Goal: Task Accomplishment & Management: Manage account settings

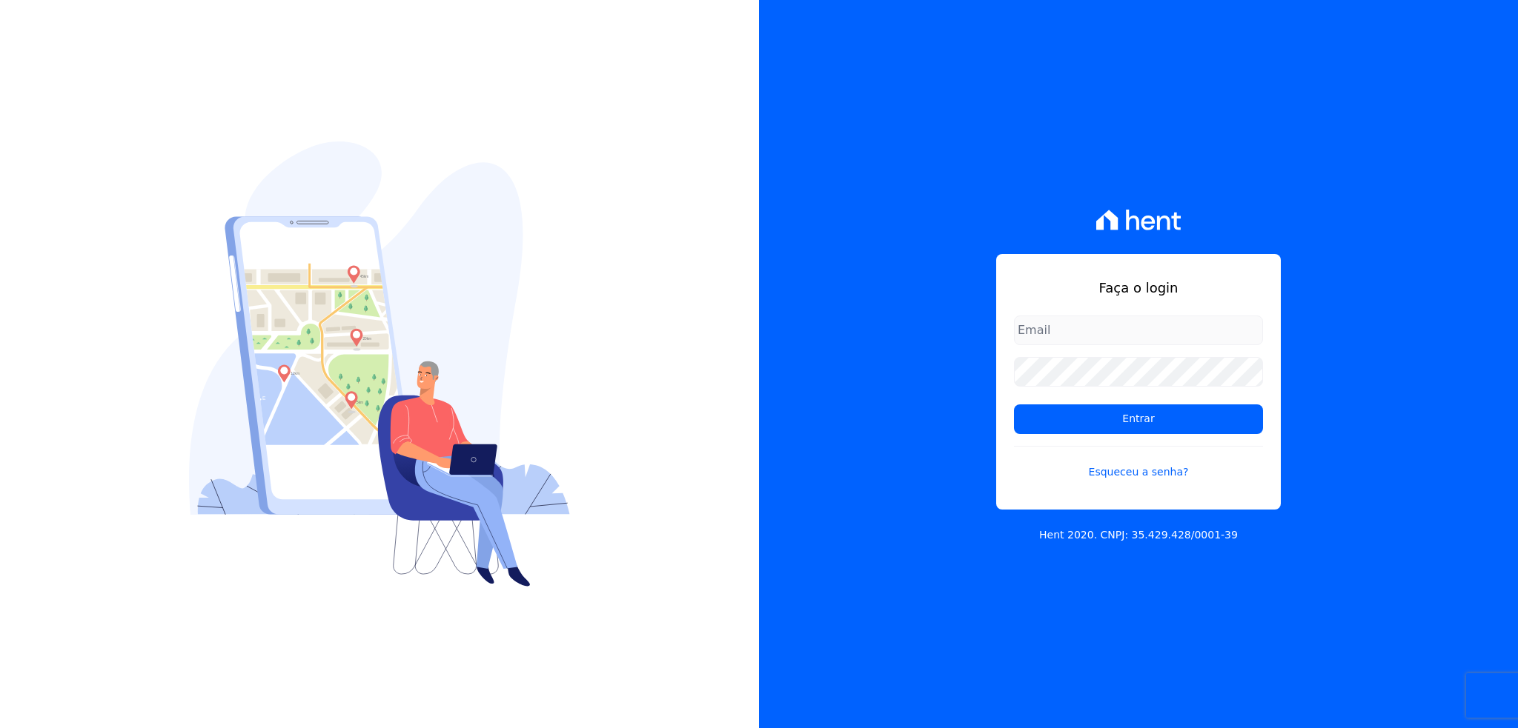
click at [1072, 325] on input "email" at bounding box center [1138, 331] width 249 height 30
type input "thiago@apiceincorporadora.com.br"
click at [1014, 405] on input "Entrar" at bounding box center [1138, 420] width 249 height 30
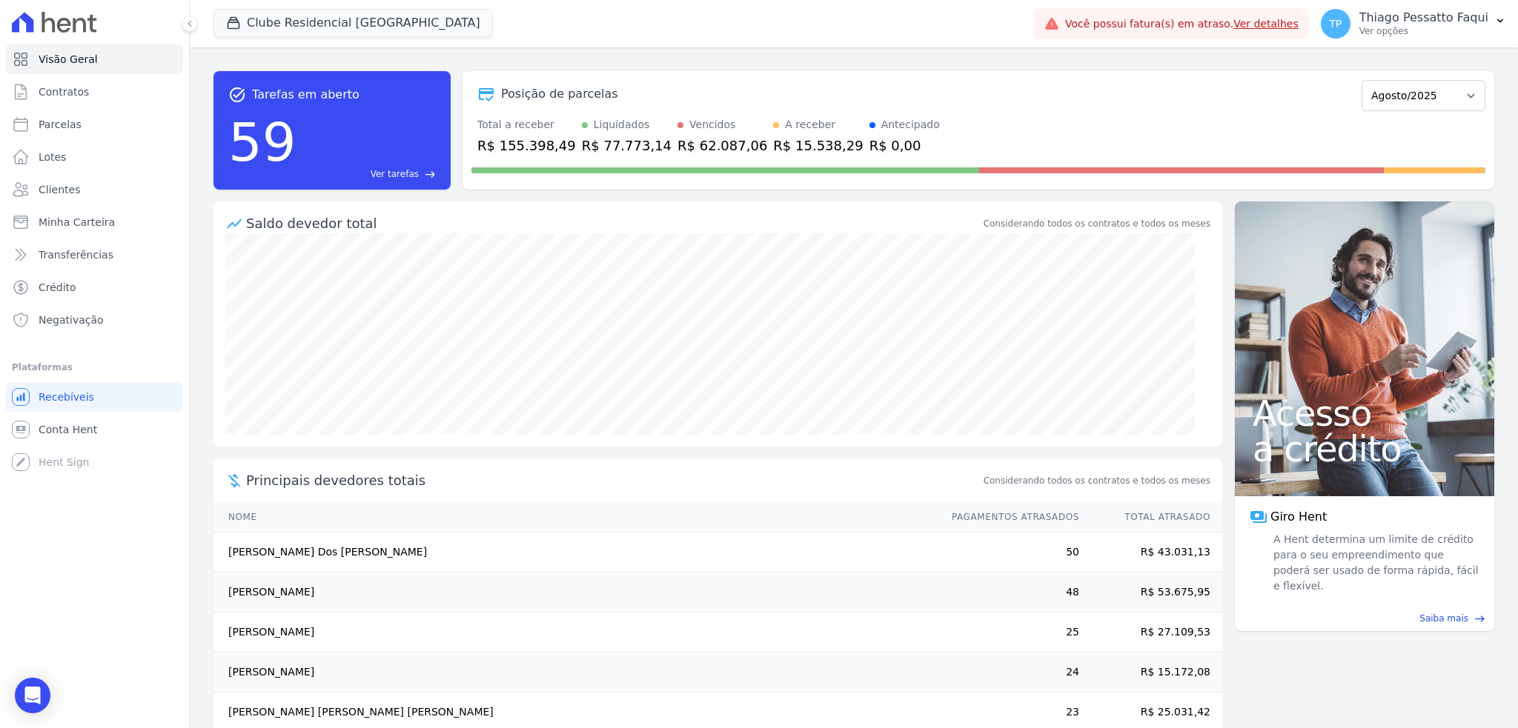
click at [345, 0] on div "Clube Residencial [GEOGRAPHIC_DATA][PERSON_NAME] Incorporadora [GEOGRAPHIC_DATA…" at bounding box center [620, 23] width 814 height 49
click at [338, 13] on button "Clube Residencial [GEOGRAPHIC_DATA]" at bounding box center [352, 23] width 279 height 28
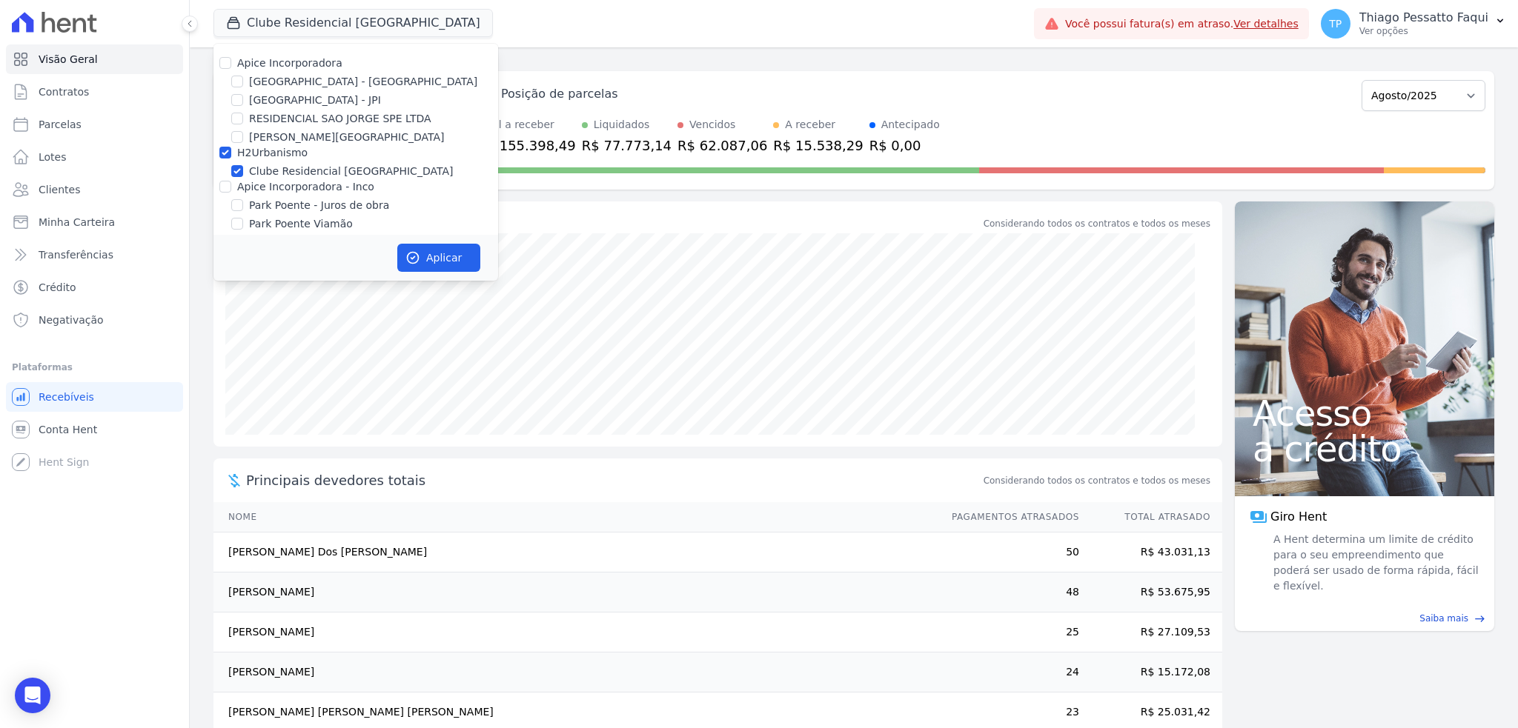
click at [257, 154] on label "H2Urbanismo" at bounding box center [272, 153] width 70 height 12
click at [231, 154] on input "H2Urbanismo" at bounding box center [225, 153] width 12 height 12
checkbox input "false"
click at [261, 191] on label "Apice Incorporadora - Inco" at bounding box center [305, 187] width 137 height 12
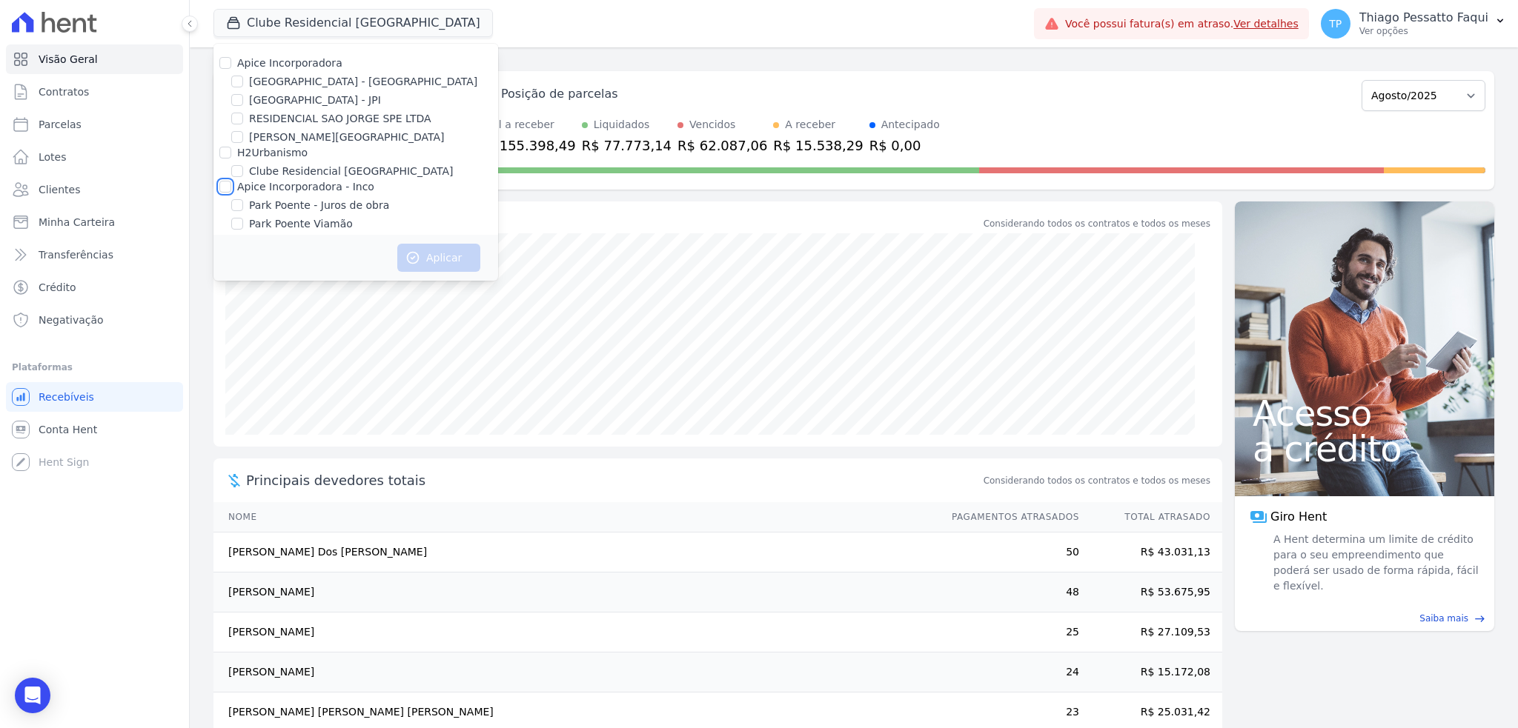
click at [231, 191] on input "Apice Incorporadora - Inco" at bounding box center [225, 187] width 12 height 12
checkbox input "true"
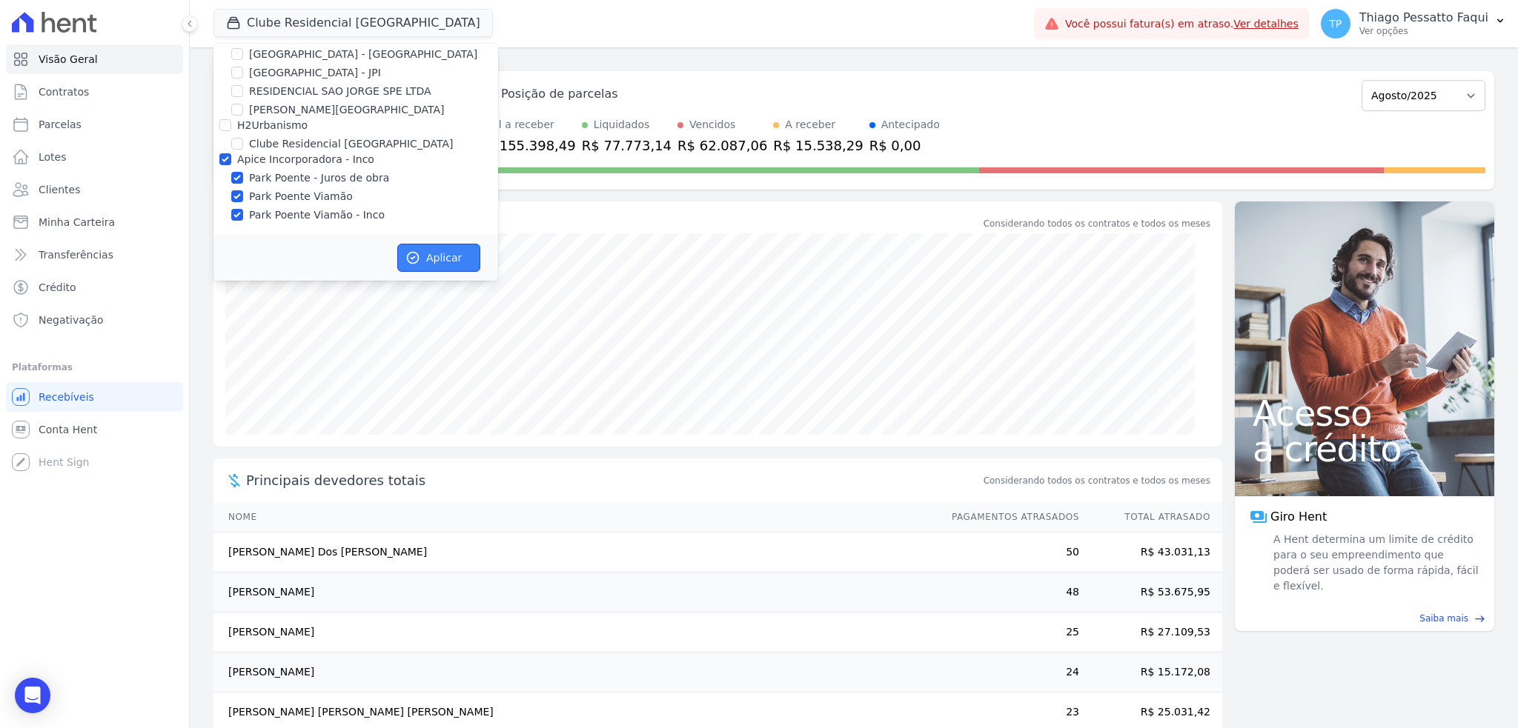
click at [439, 259] on button "Aplicar" at bounding box center [438, 258] width 83 height 28
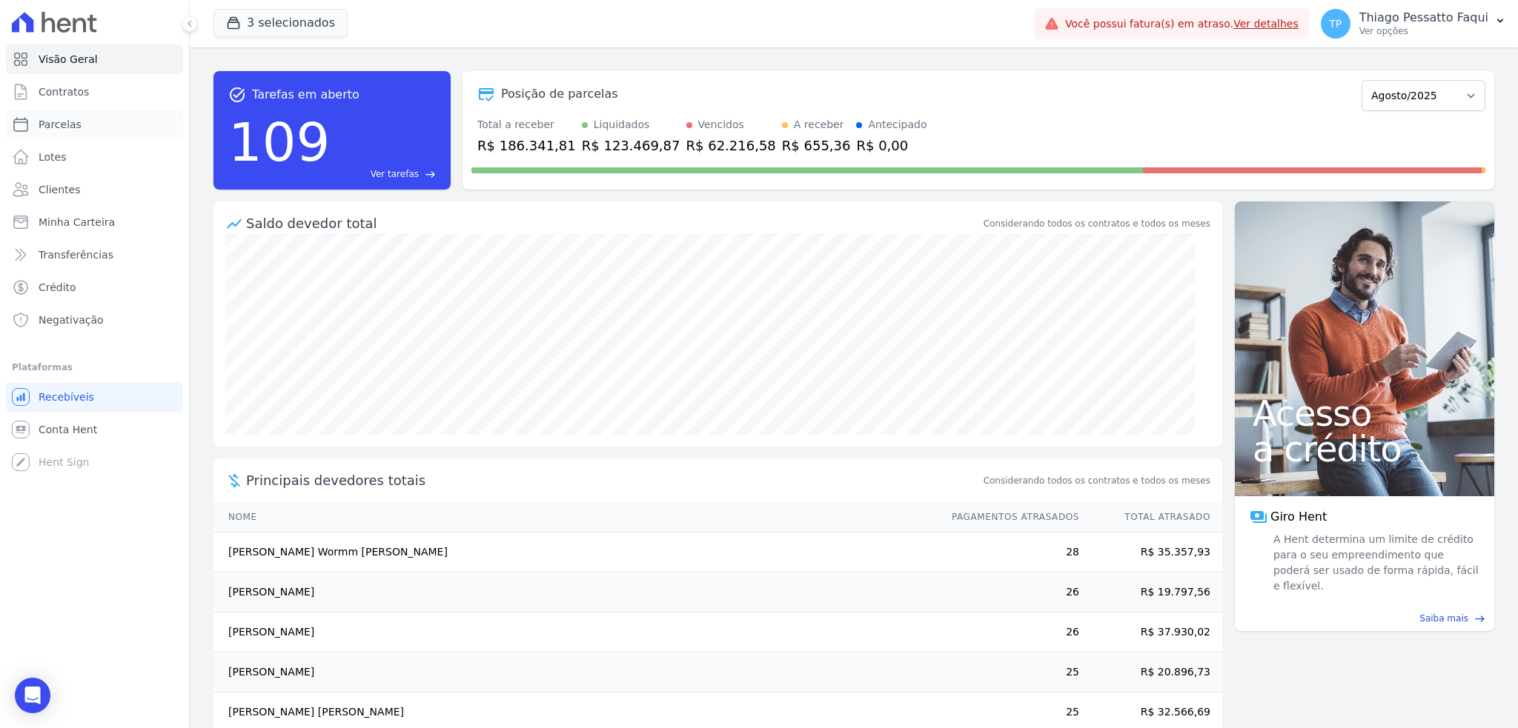
click at [105, 121] on link "Parcelas" at bounding box center [94, 125] width 177 height 30
select select
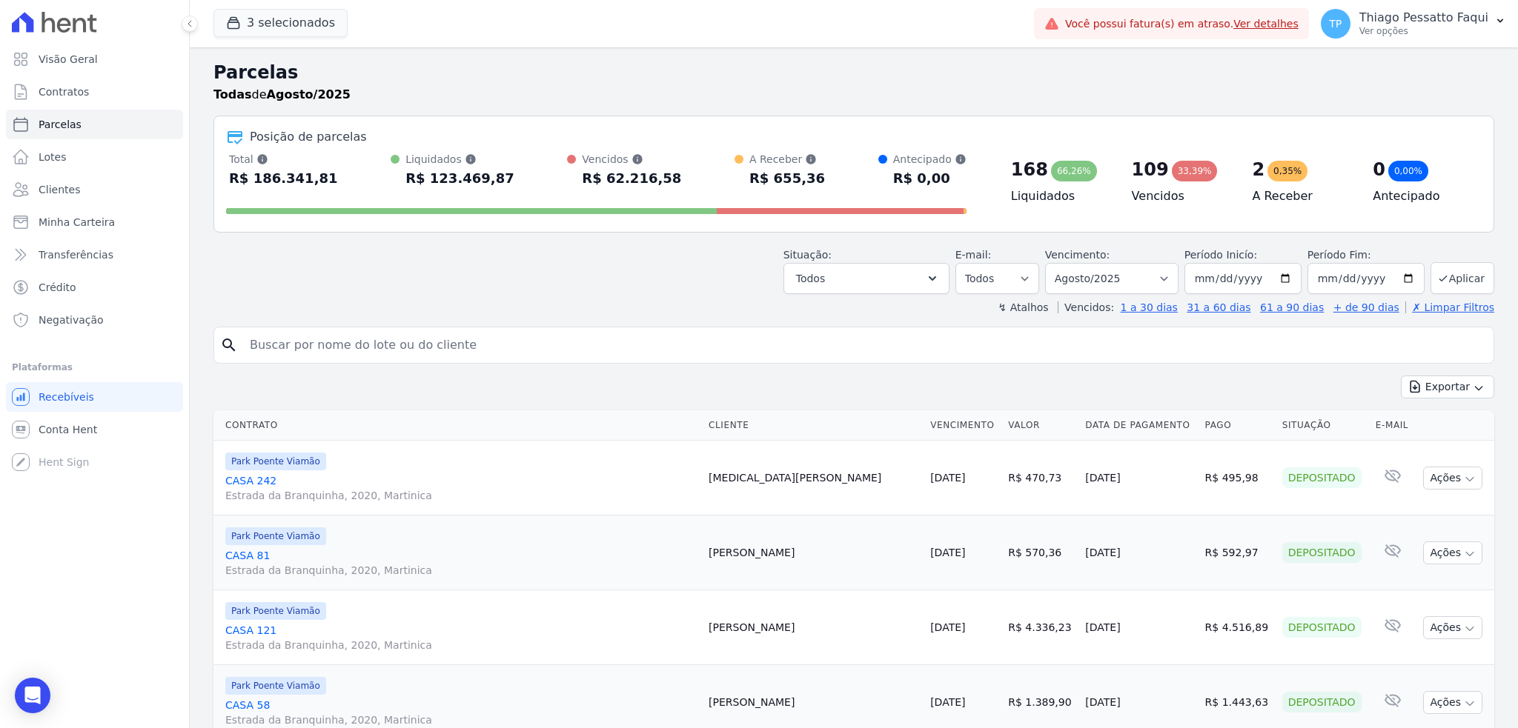
click at [637, 332] on input "search" at bounding box center [864, 346] width 1246 height 30
type input "[PERSON_NAME]"
select select
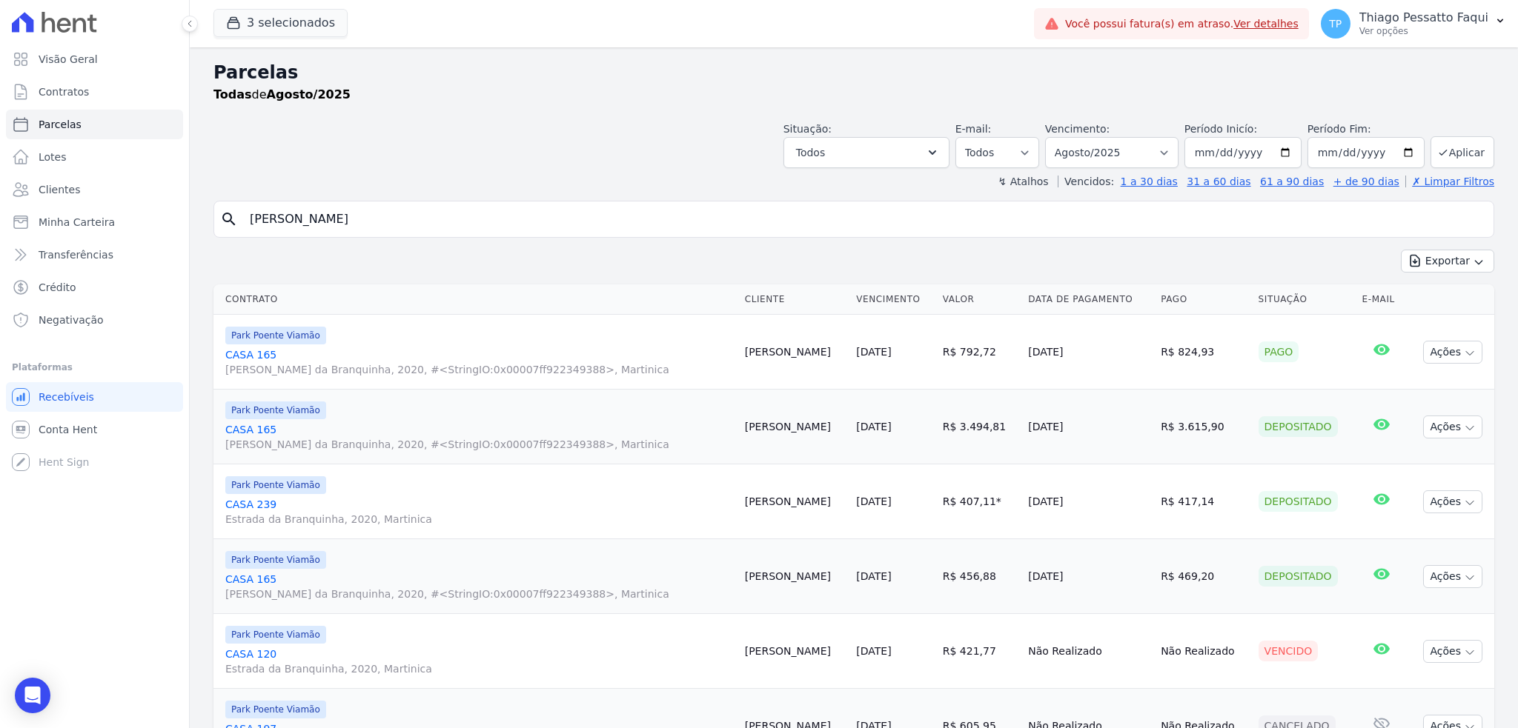
click at [359, 219] on input "[PERSON_NAME]" at bounding box center [864, 220] width 1246 height 30
type input "[PERSON_NAME]"
select select
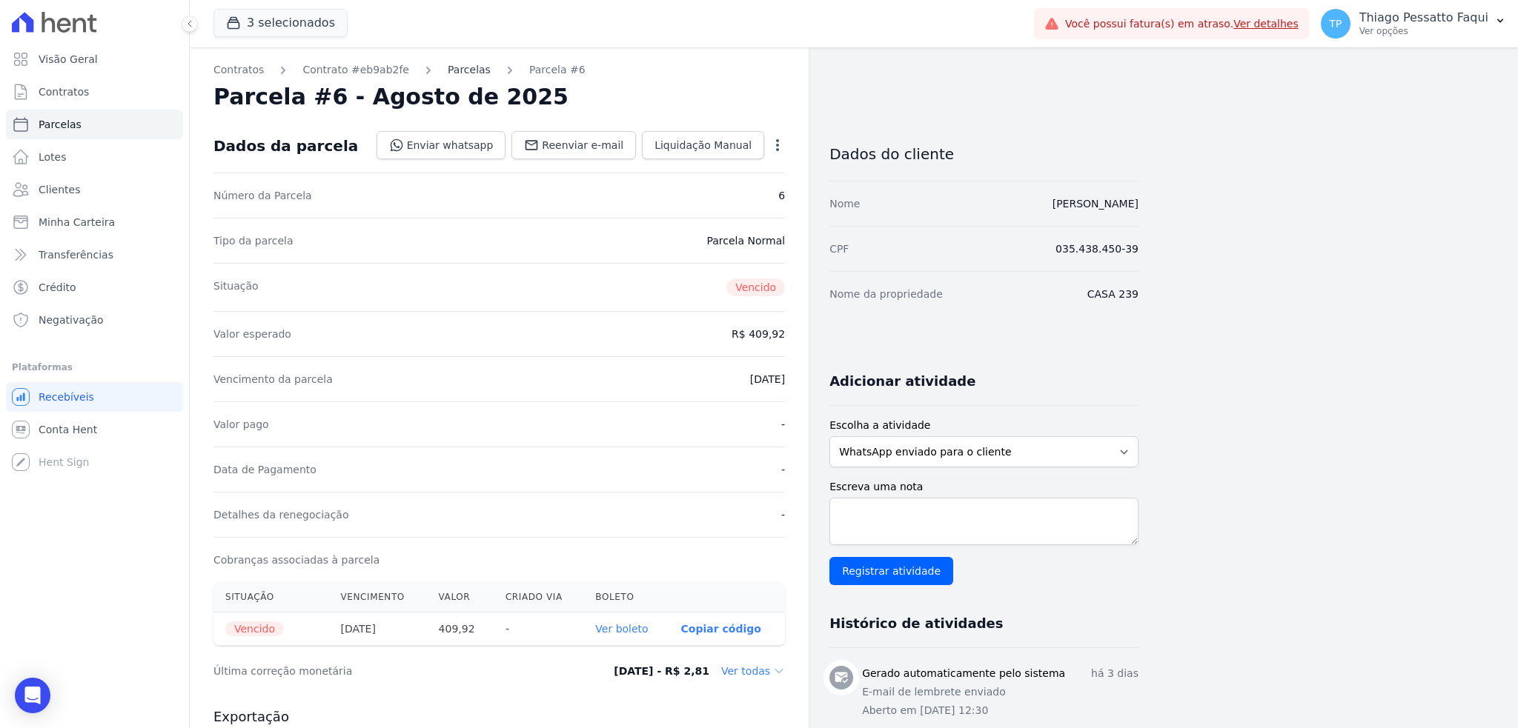
click at [454, 69] on link "Parcelas" at bounding box center [469, 70] width 43 height 16
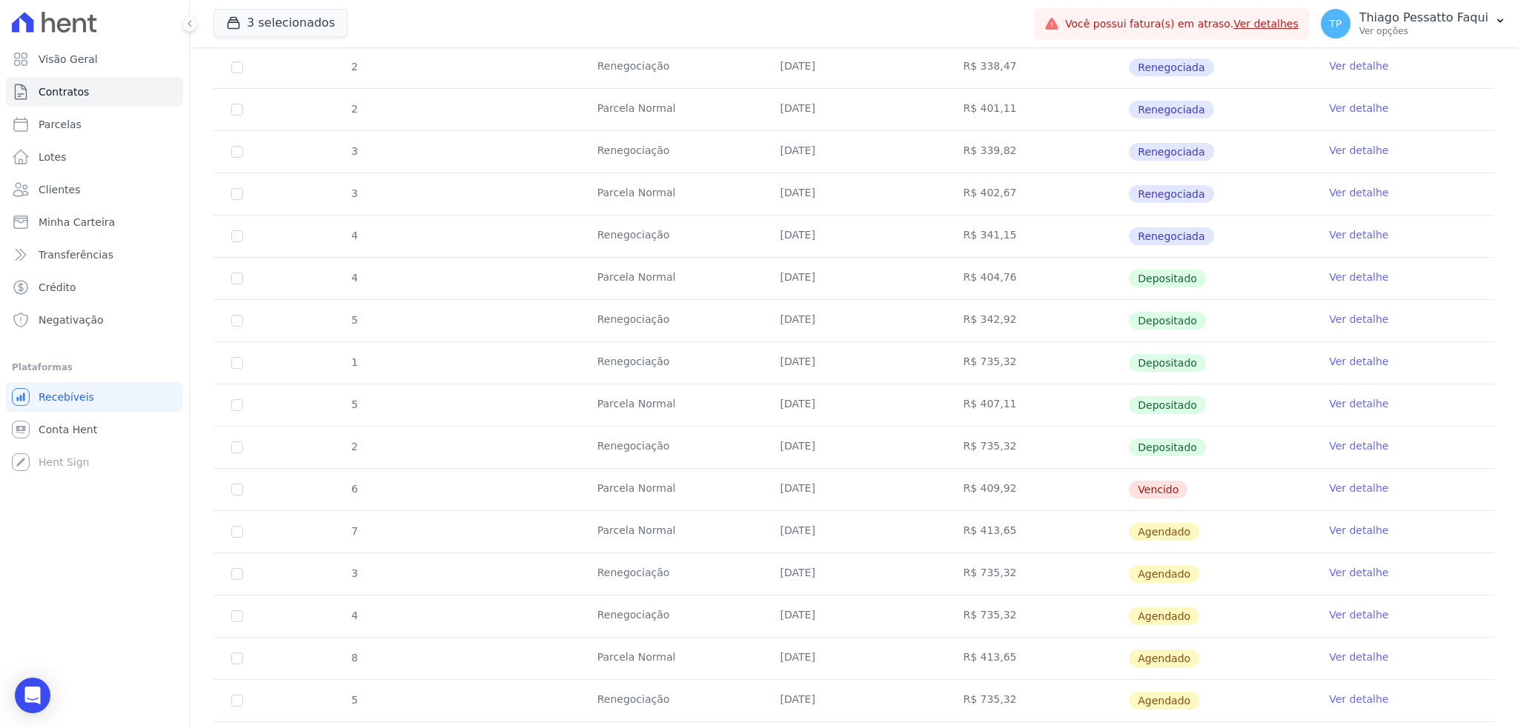
scroll to position [494, 0]
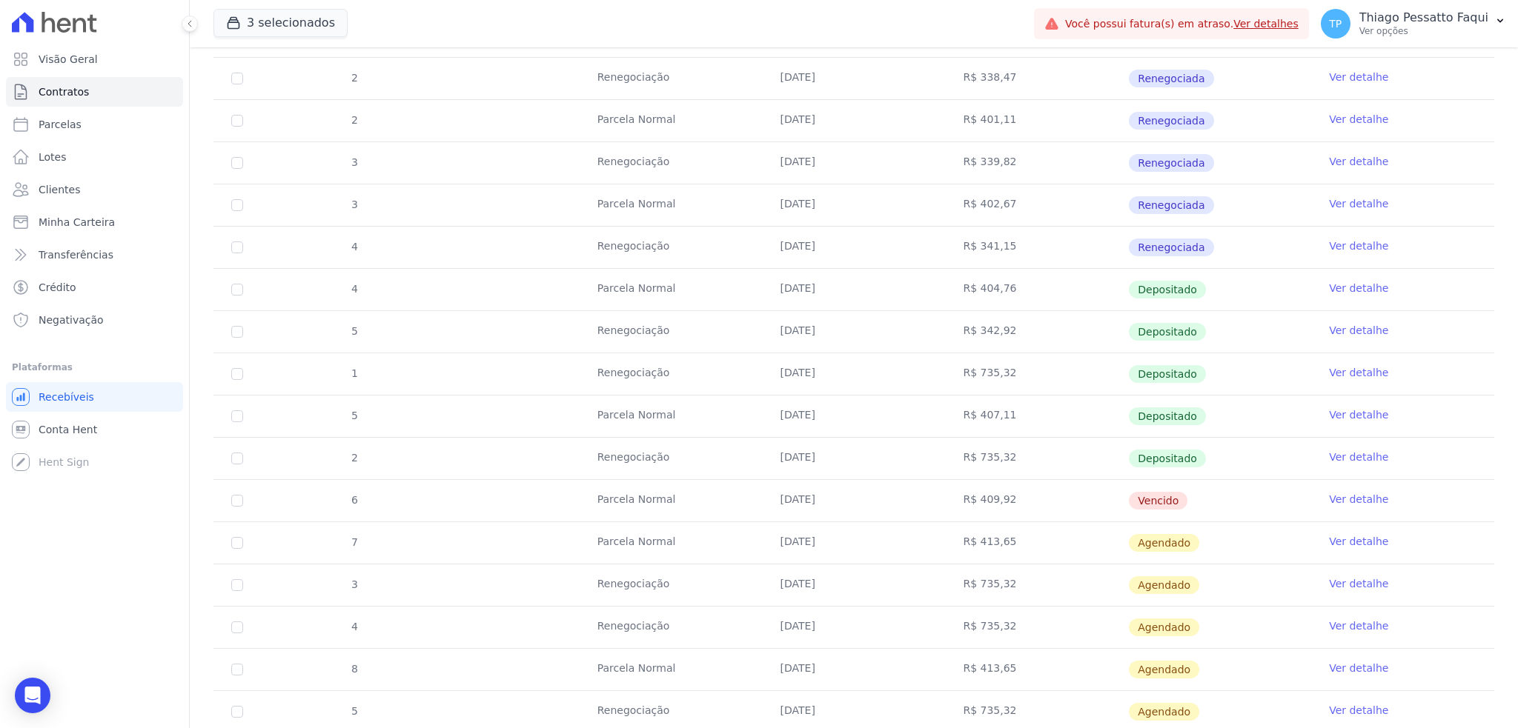
click at [1492, 588] on div "19 Parcela Normal 25/01/2025 R$ 772,55 Renegociada Ver detalhe 1 Intercalada 25…" at bounding box center [854, 353] width 1328 height 940
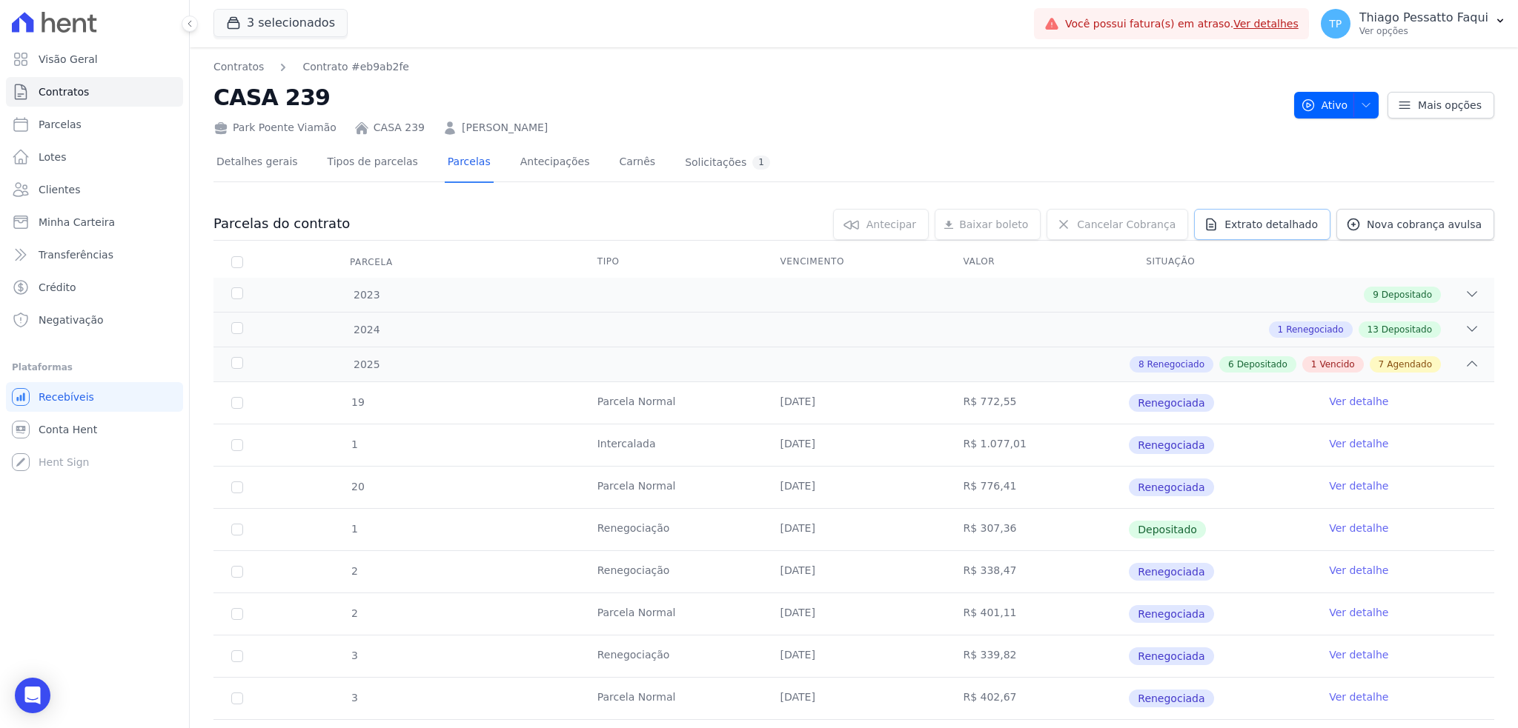
click at [1246, 223] on span "Extrato detalhado" at bounding box center [1270, 224] width 93 height 15
click at [1436, 225] on span "Exportar PDF" at bounding box center [1470, 225] width 78 height 15
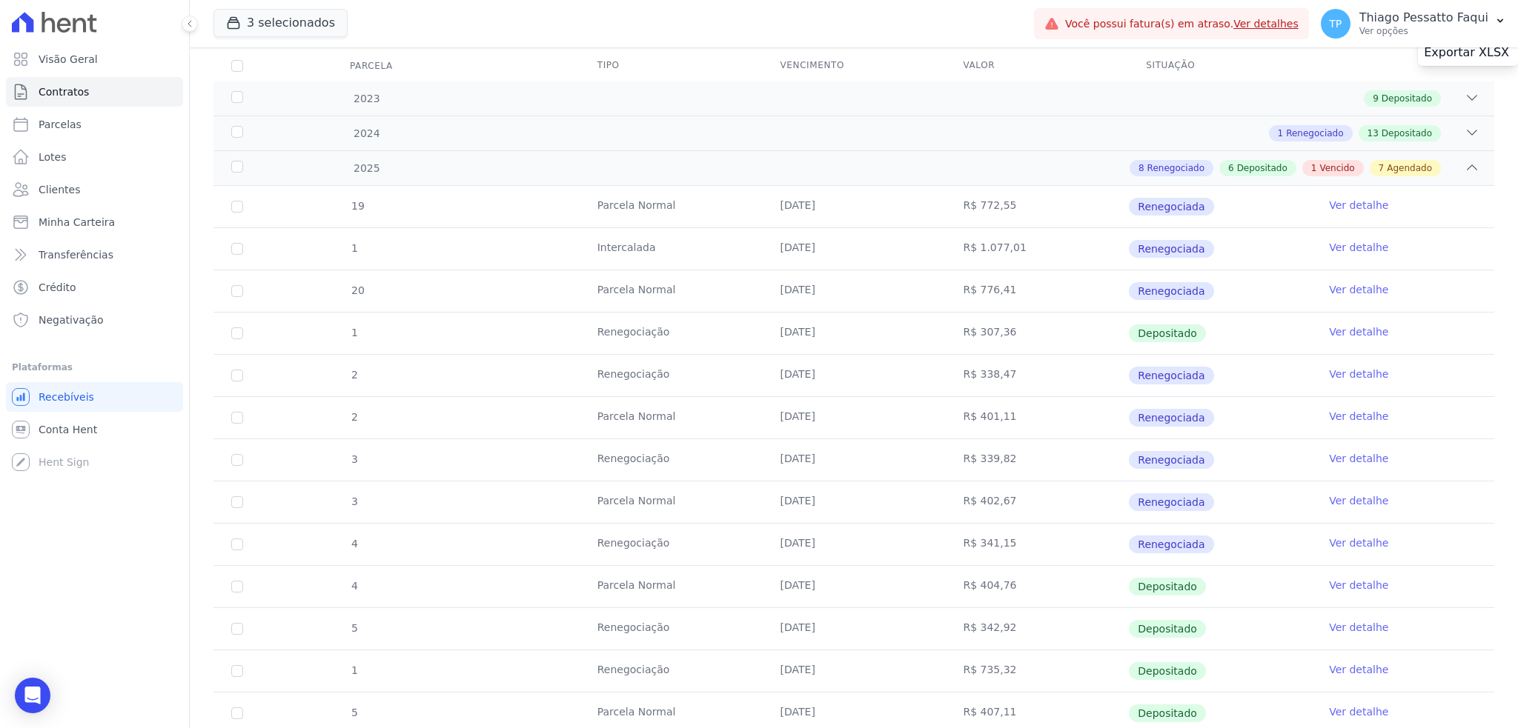
scroll to position [593, 0]
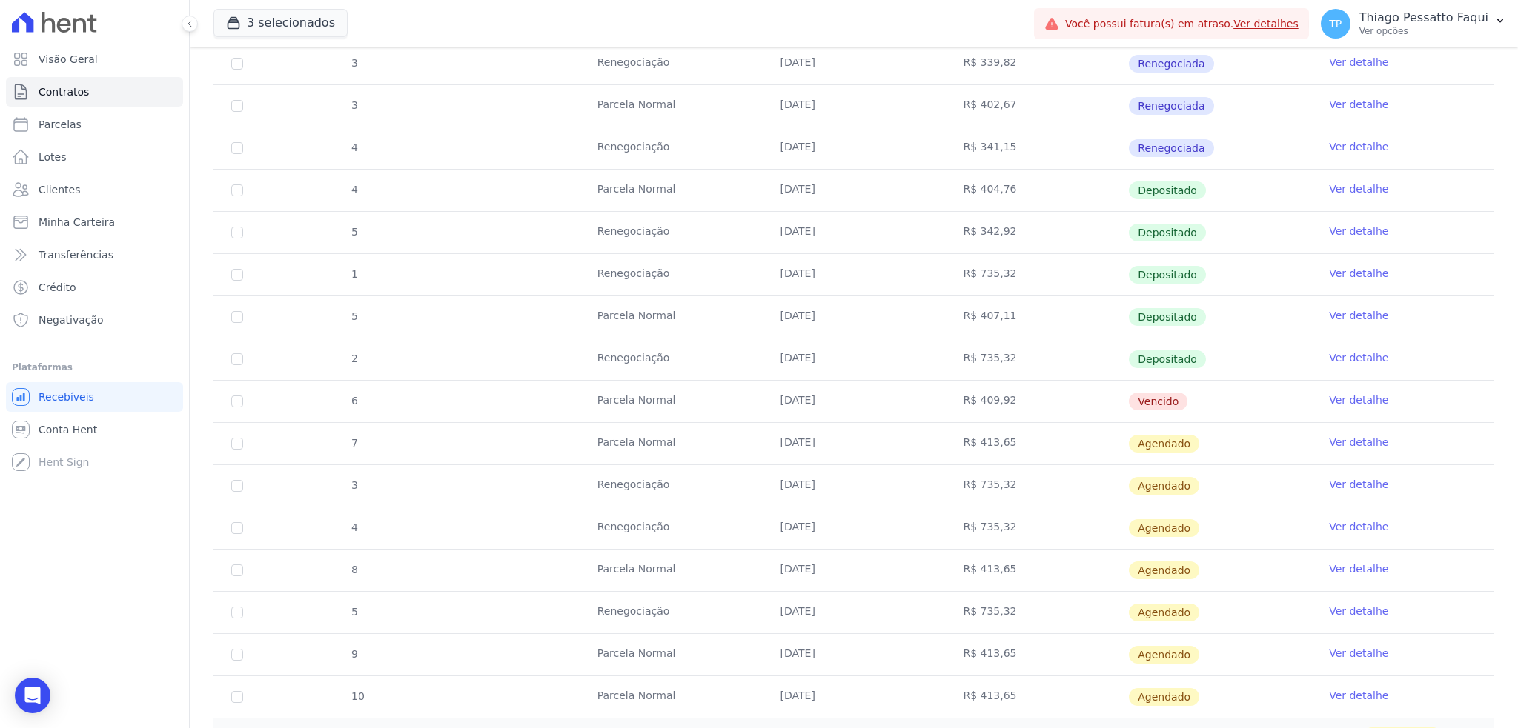
click at [731, 312] on td "Parcela Normal" at bounding box center [671, 316] width 183 height 41
click at [637, 327] on td "Parcela Normal" at bounding box center [671, 316] width 183 height 41
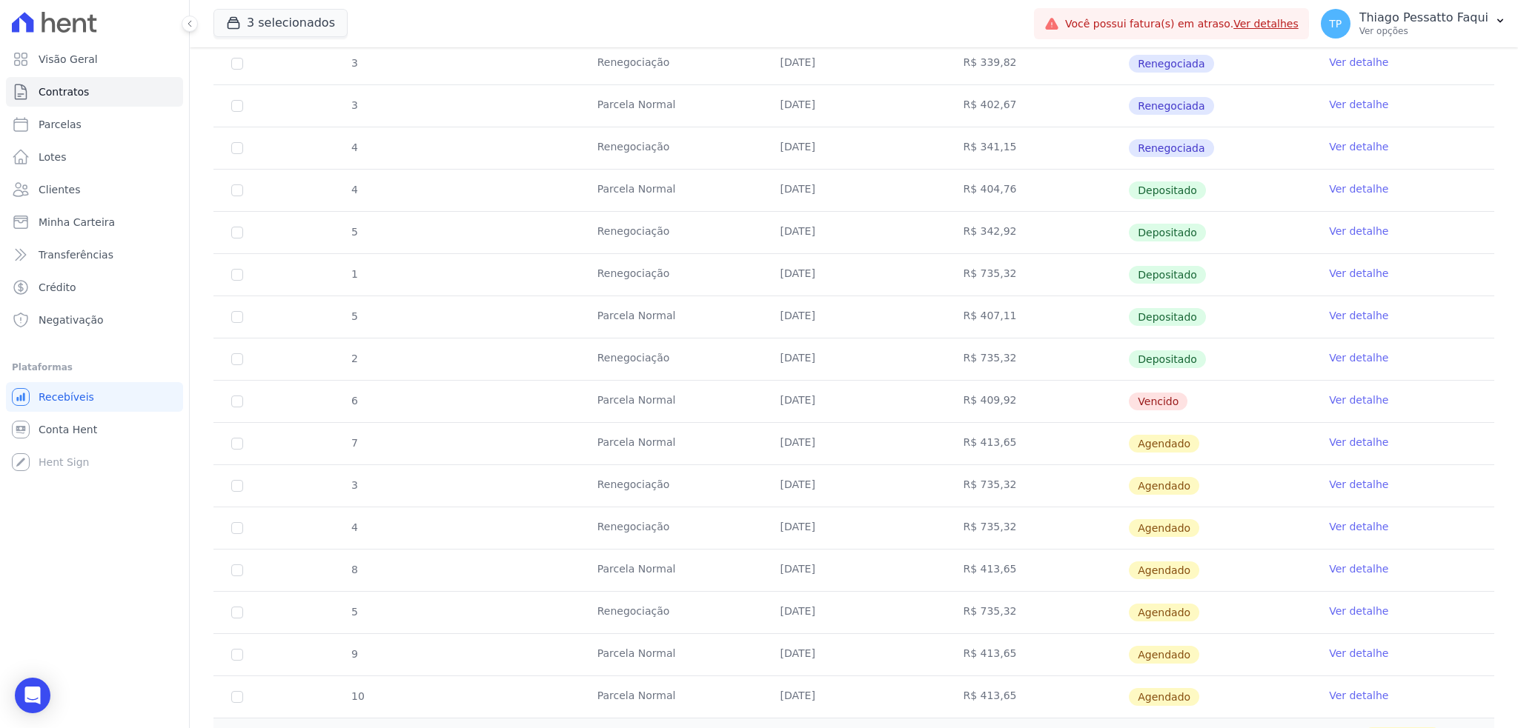
click at [637, 359] on td "Renegociação" at bounding box center [671, 359] width 183 height 41
